Goal: Transaction & Acquisition: Purchase product/service

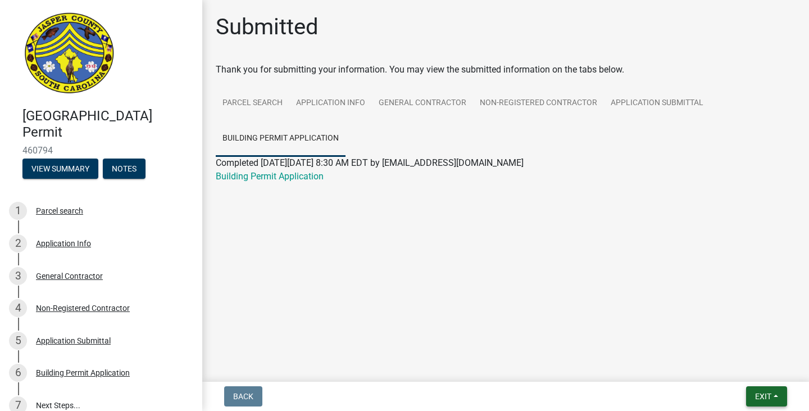
click at [782, 398] on button "Exit" at bounding box center [766, 396] width 41 height 20
click at [757, 367] on button "Save & Exit" at bounding box center [742, 366] width 90 height 27
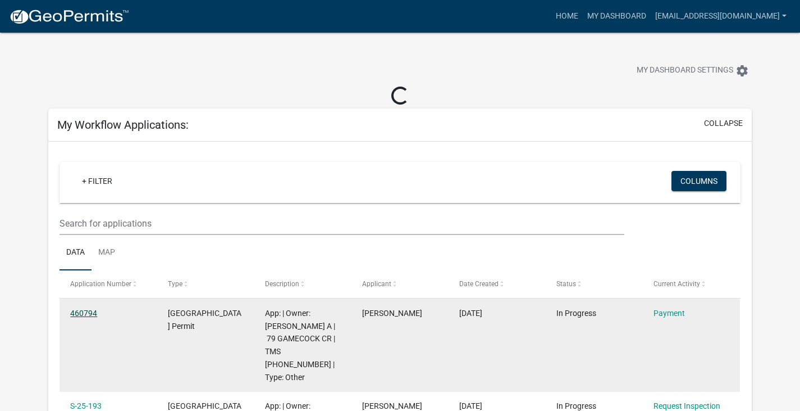
click at [87, 310] on link "460794" at bounding box center [83, 312] width 27 height 9
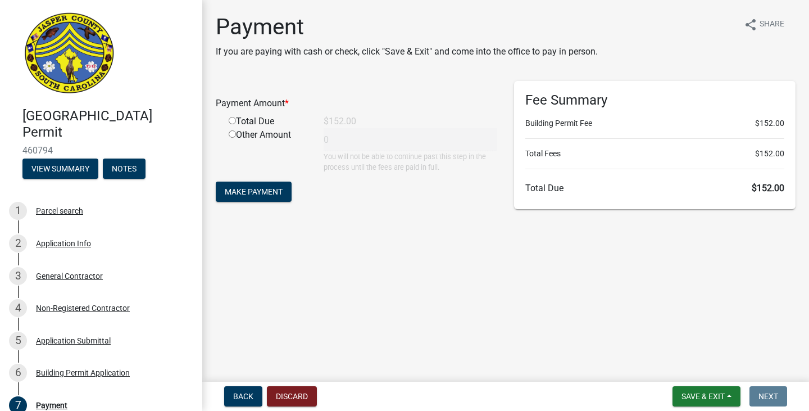
click at [249, 120] on div "Total Due" at bounding box center [267, 121] width 95 height 13
click at [232, 121] on input "radio" at bounding box center [232, 120] width 7 height 7
radio input "true"
type input "152"
click at [271, 184] on button "Make Payment" at bounding box center [254, 191] width 76 height 20
